Goal: Find specific page/section: Find specific page/section

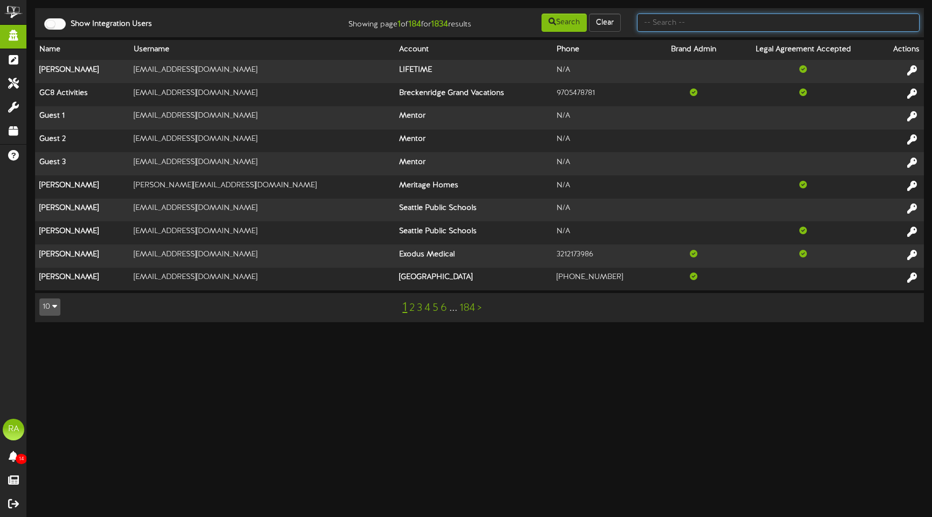
click at [731, 26] on input "text" at bounding box center [778, 22] width 283 height 18
type input "brow2n"
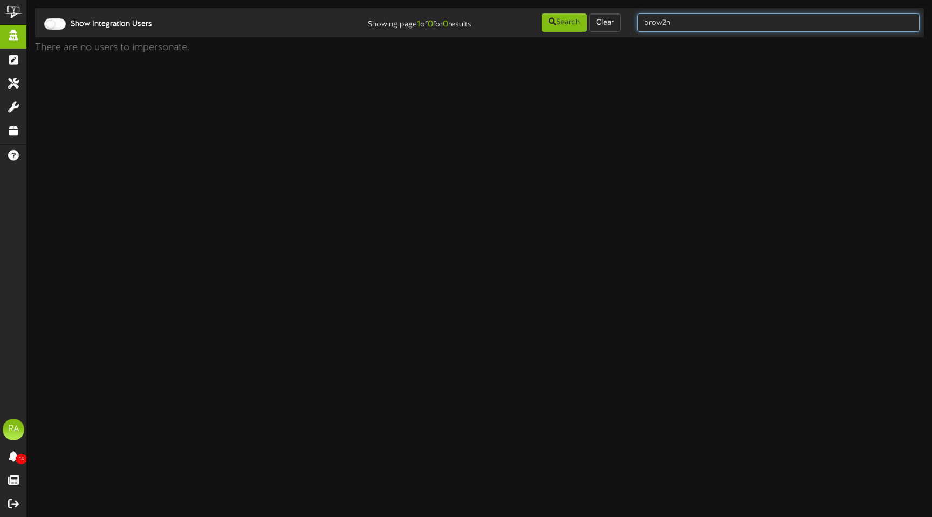
click at [739, 31] on input "brow2n" at bounding box center [778, 22] width 283 height 18
type input "brown fox"
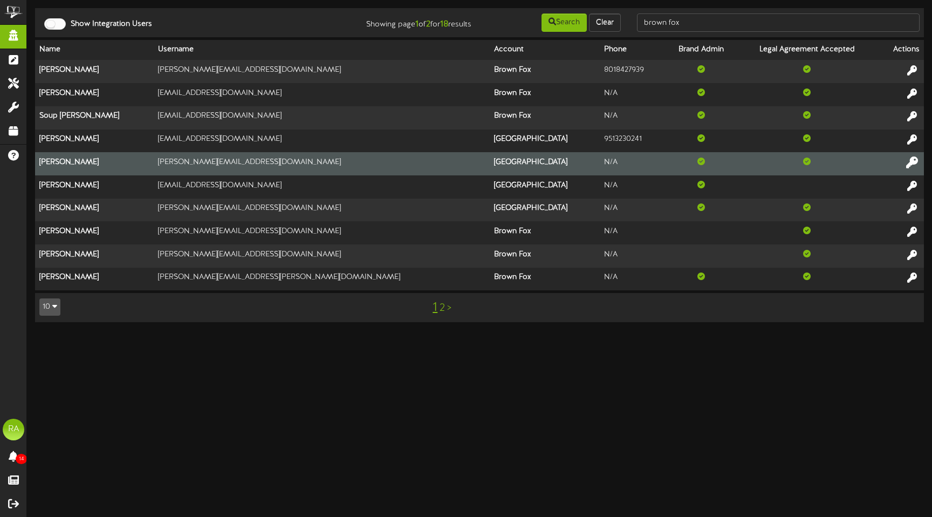
click at [915, 161] on icon at bounding box center [912, 162] width 12 height 12
